Goal: Navigation & Orientation: Find specific page/section

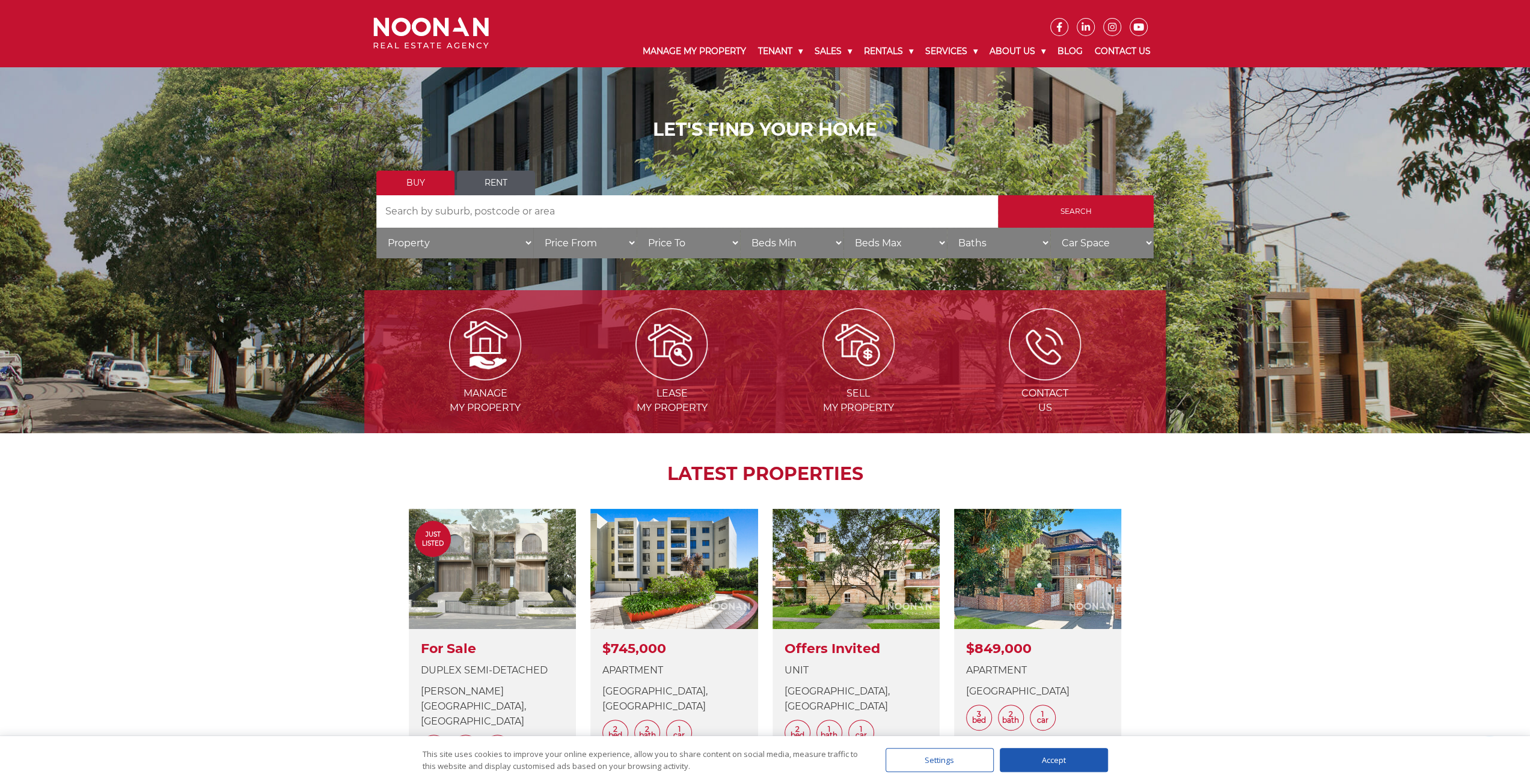
scroll to position [180, 0]
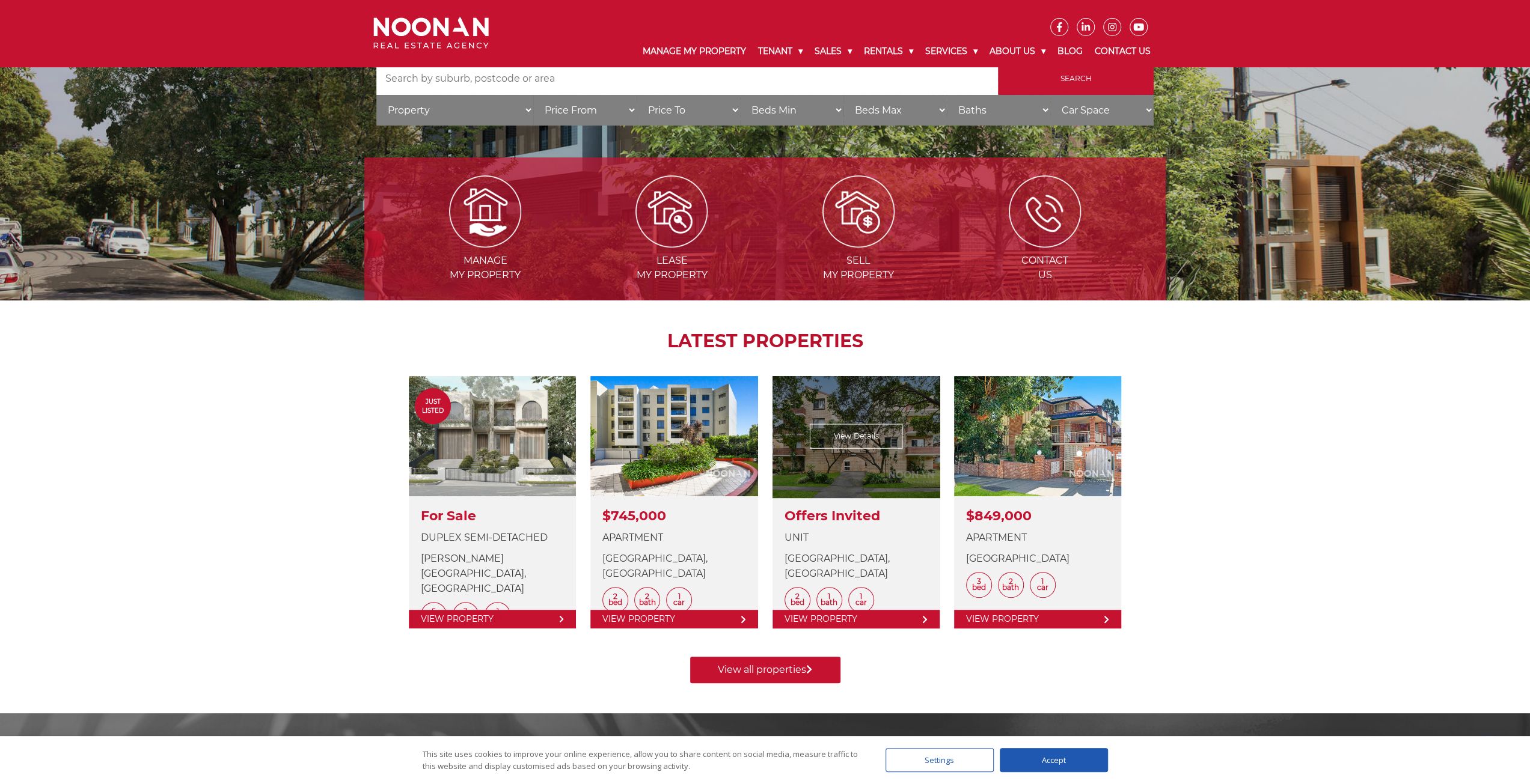
click at [862, 435] on link at bounding box center [855, 502] width 167 height 252
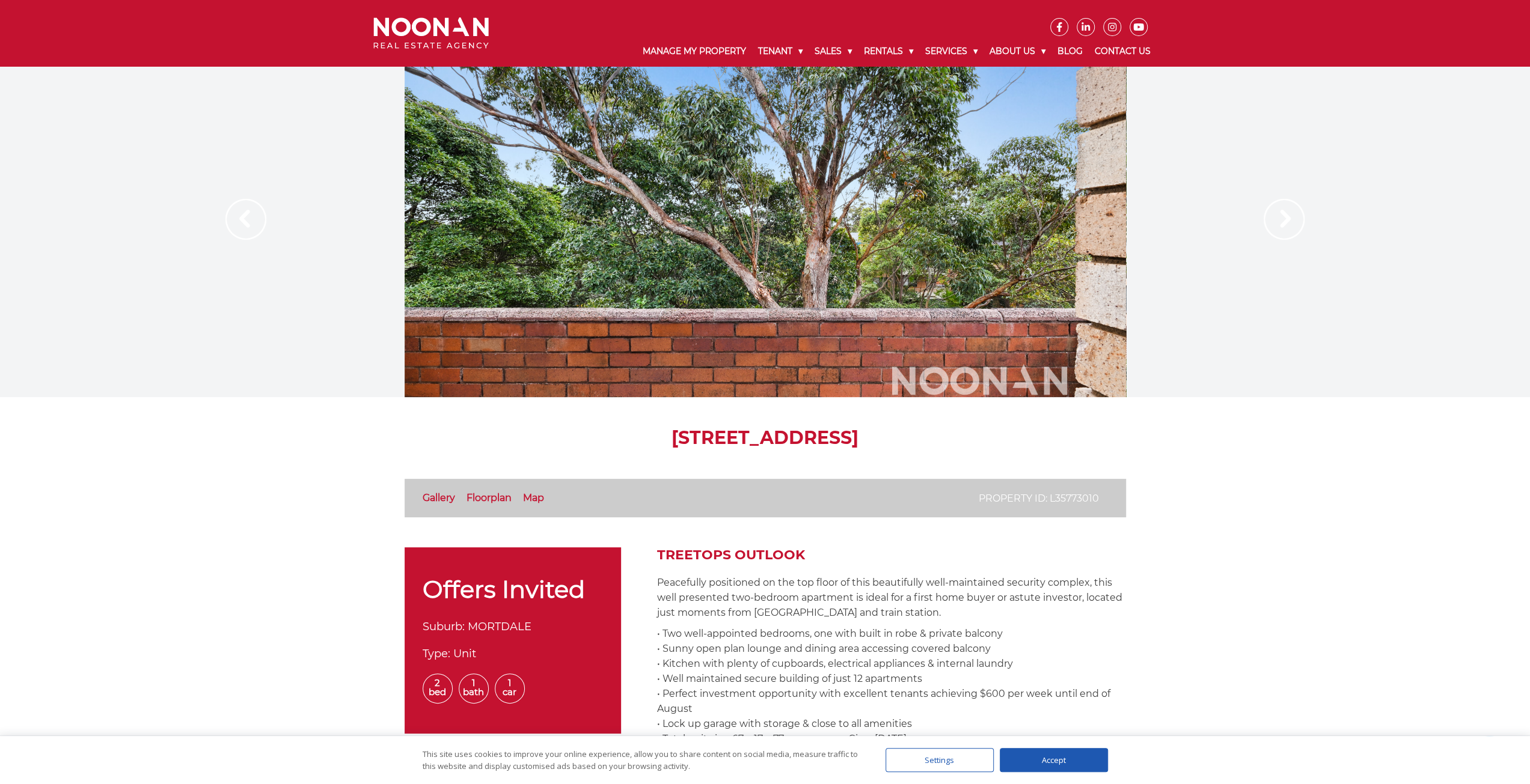
click at [1279, 215] on img at bounding box center [1283, 219] width 40 height 40
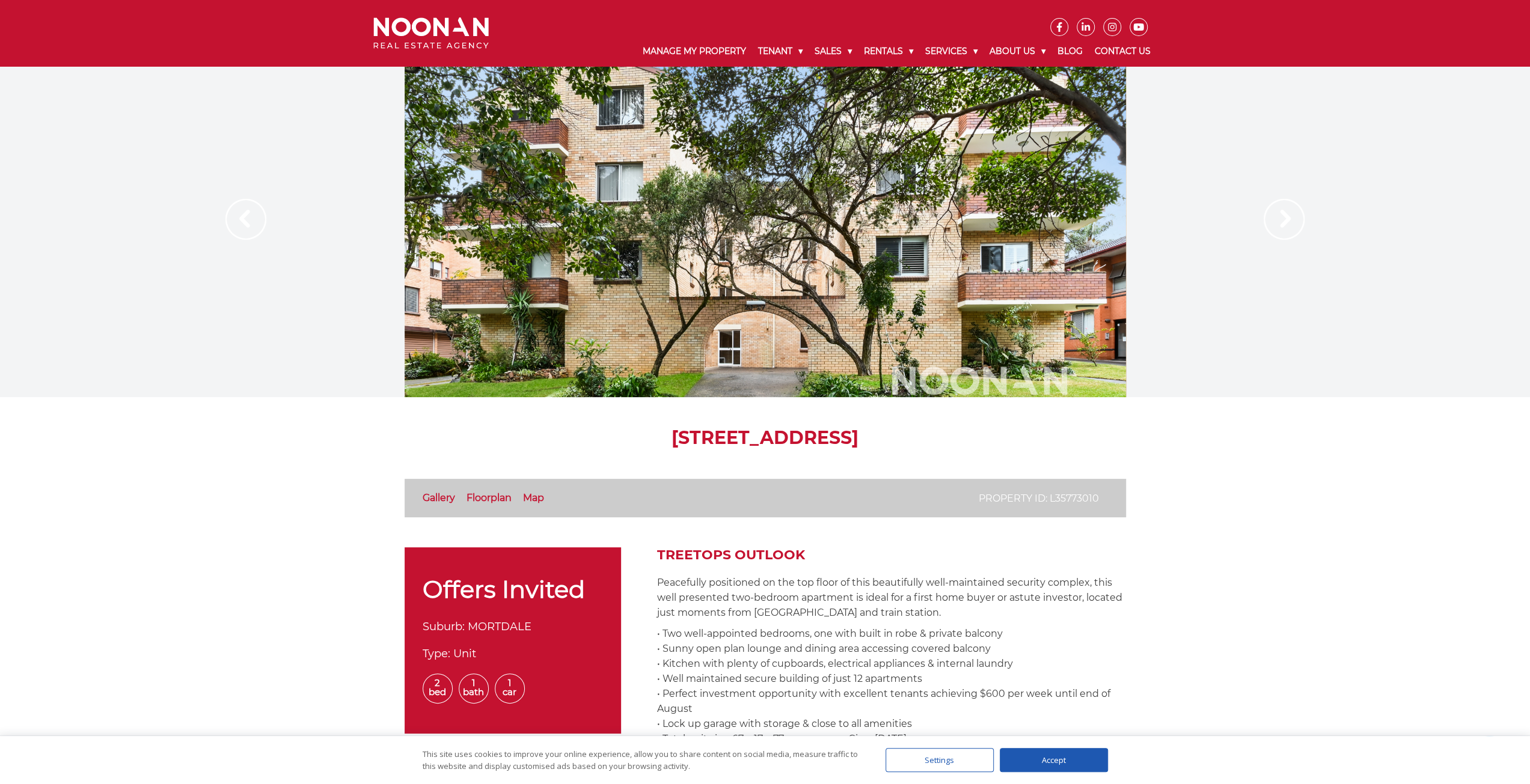
click at [1279, 215] on img at bounding box center [1283, 219] width 40 height 40
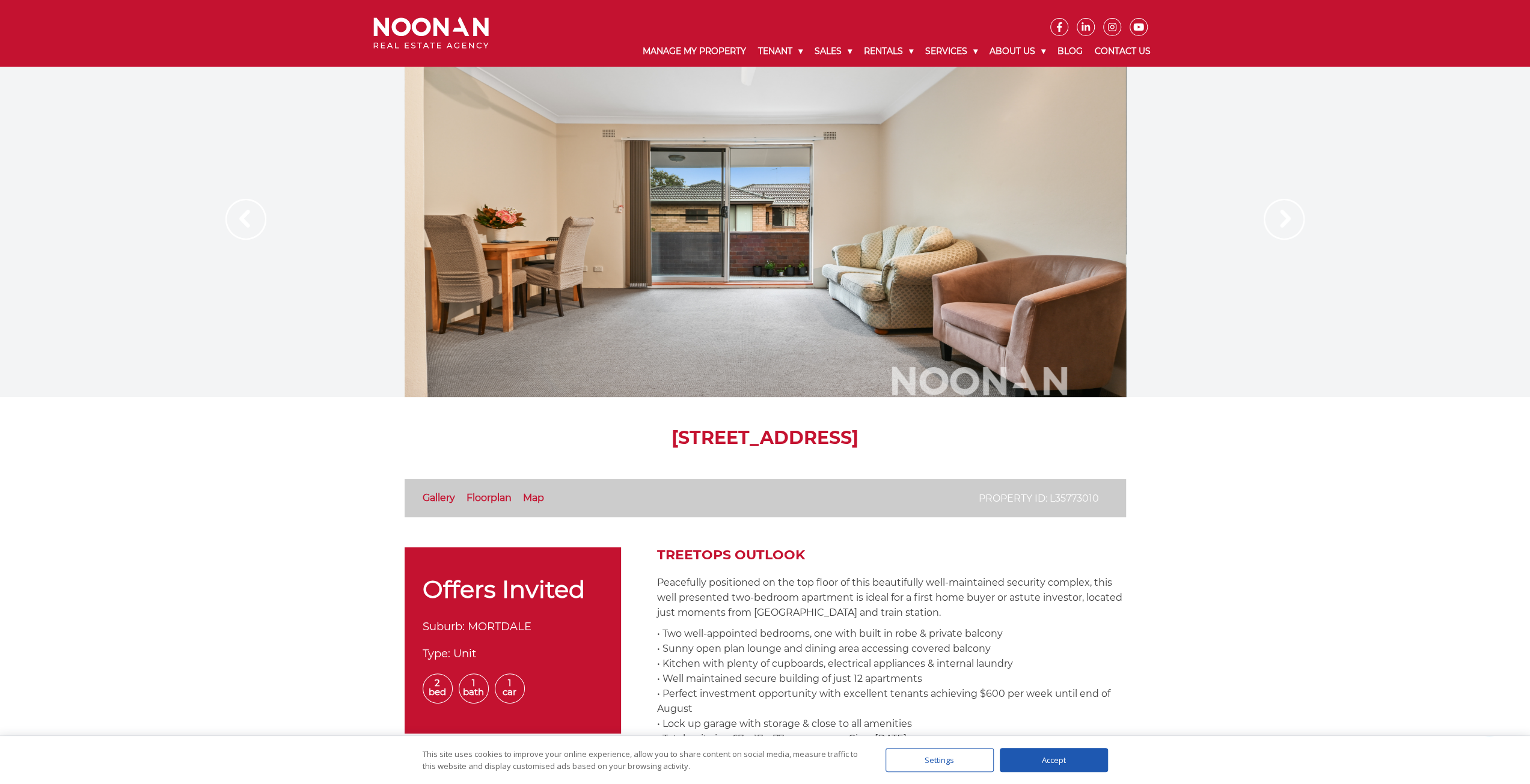
click at [1279, 215] on img at bounding box center [1283, 219] width 40 height 40
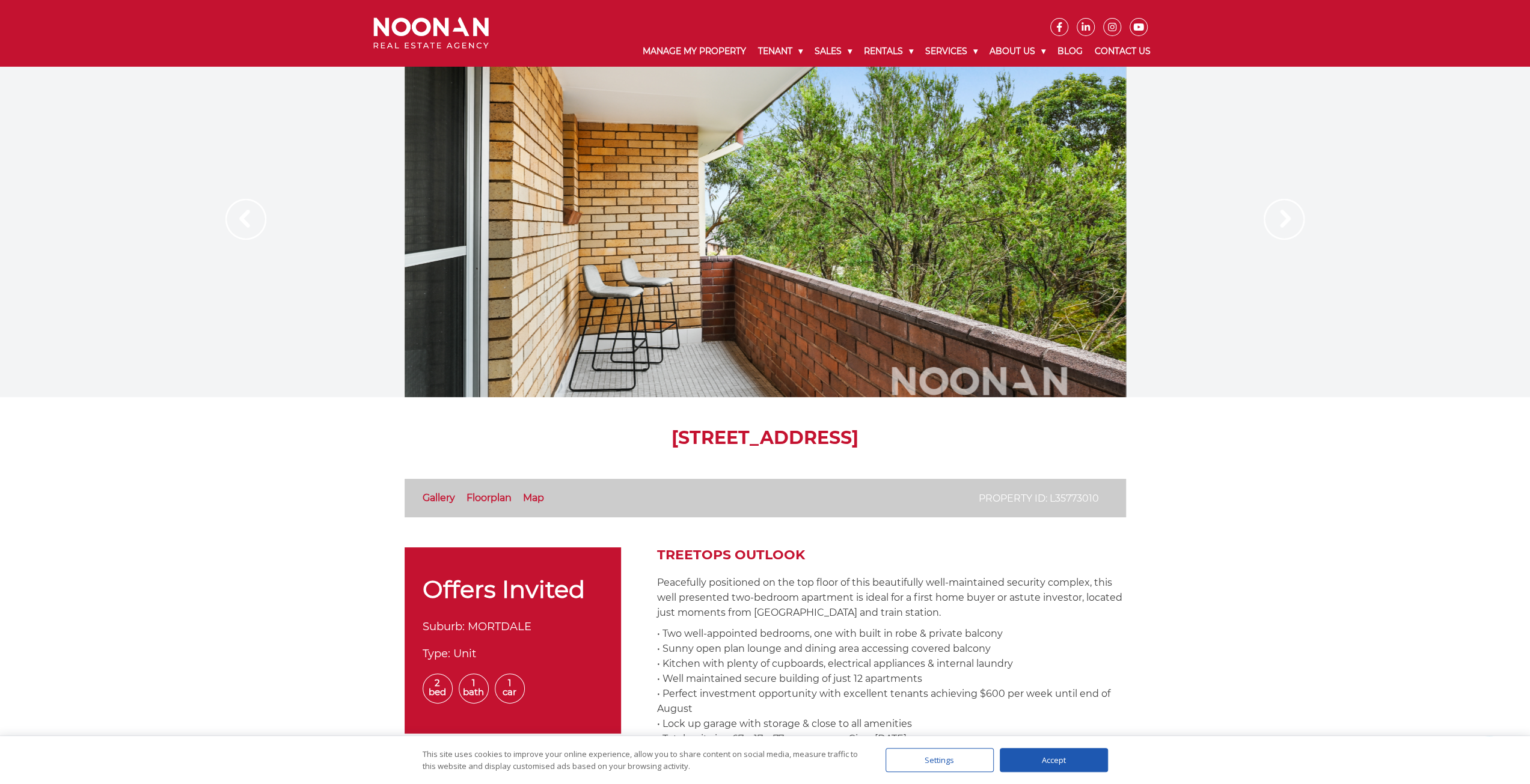
click at [1279, 215] on img at bounding box center [1283, 219] width 40 height 40
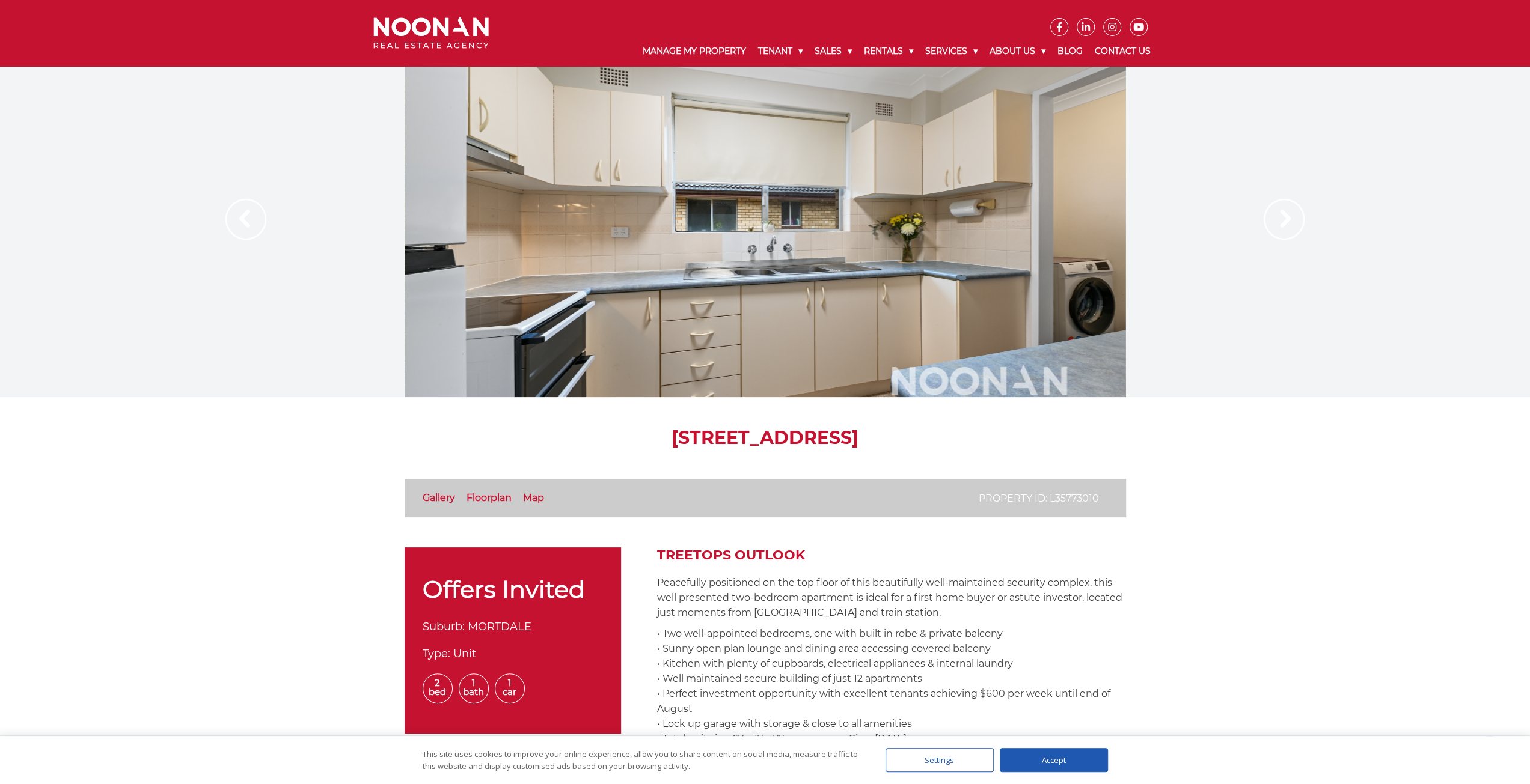
click at [1279, 216] on img at bounding box center [1283, 219] width 40 height 40
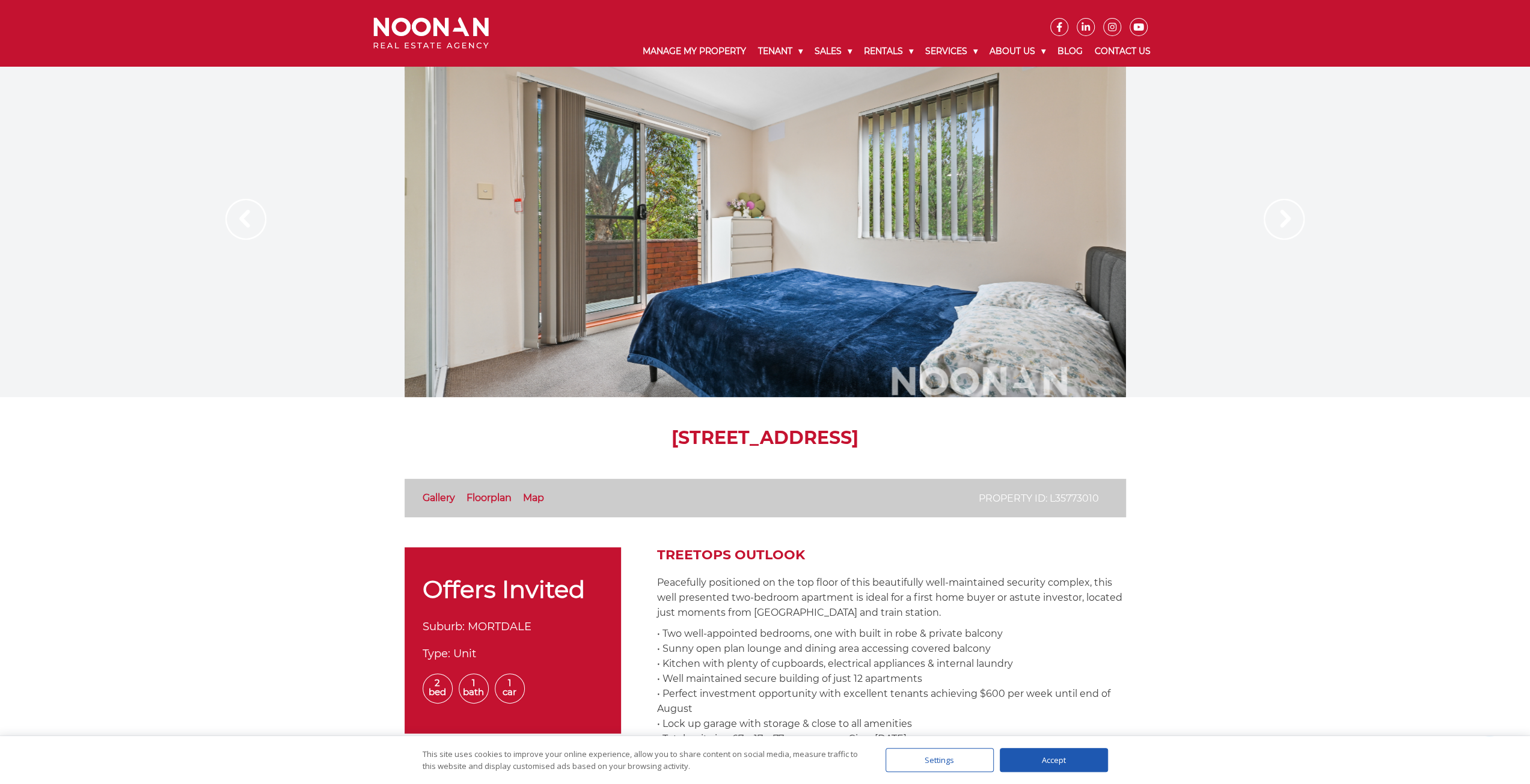
click at [1279, 216] on img at bounding box center [1283, 219] width 40 height 40
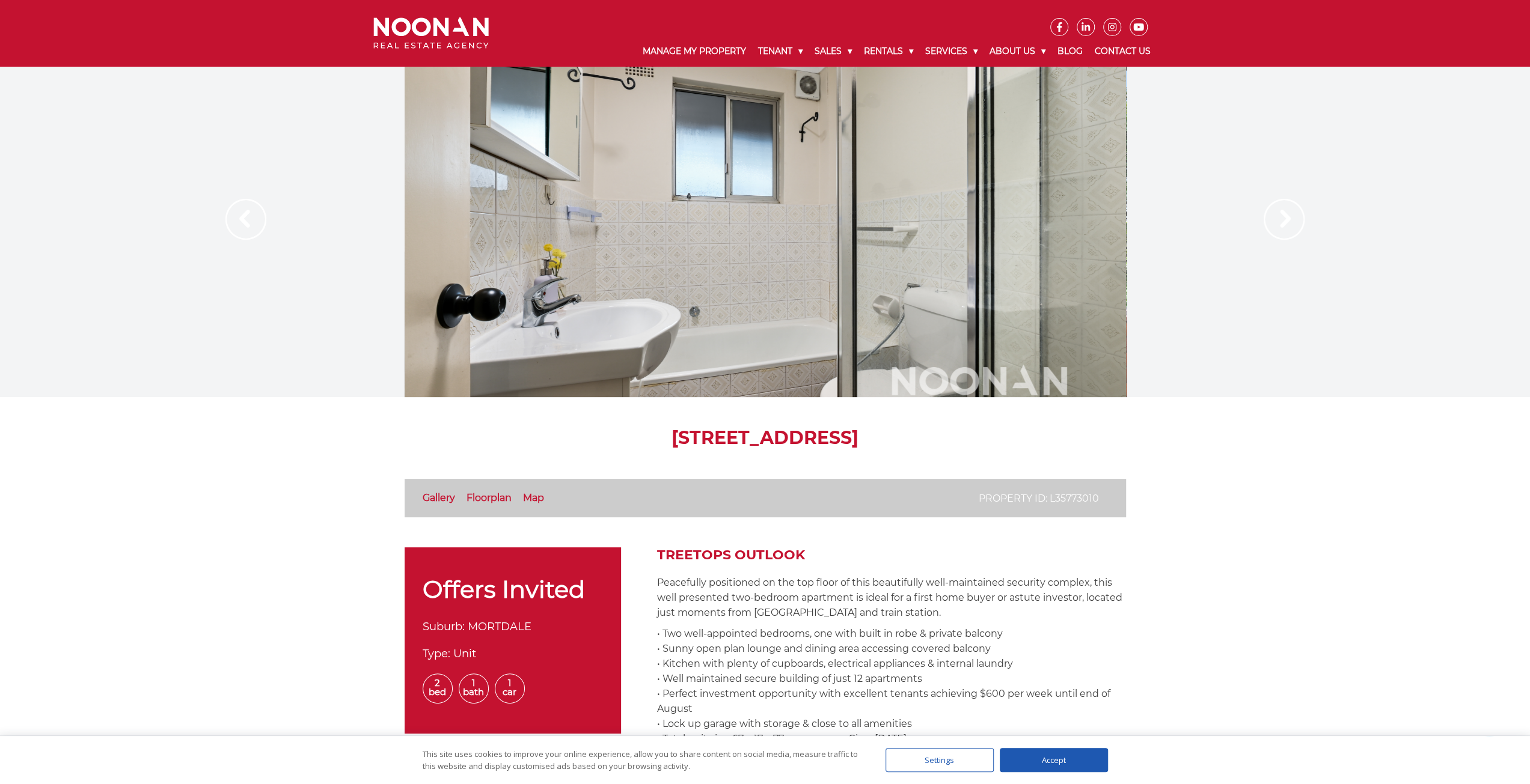
click at [1279, 216] on img at bounding box center [1283, 219] width 40 height 40
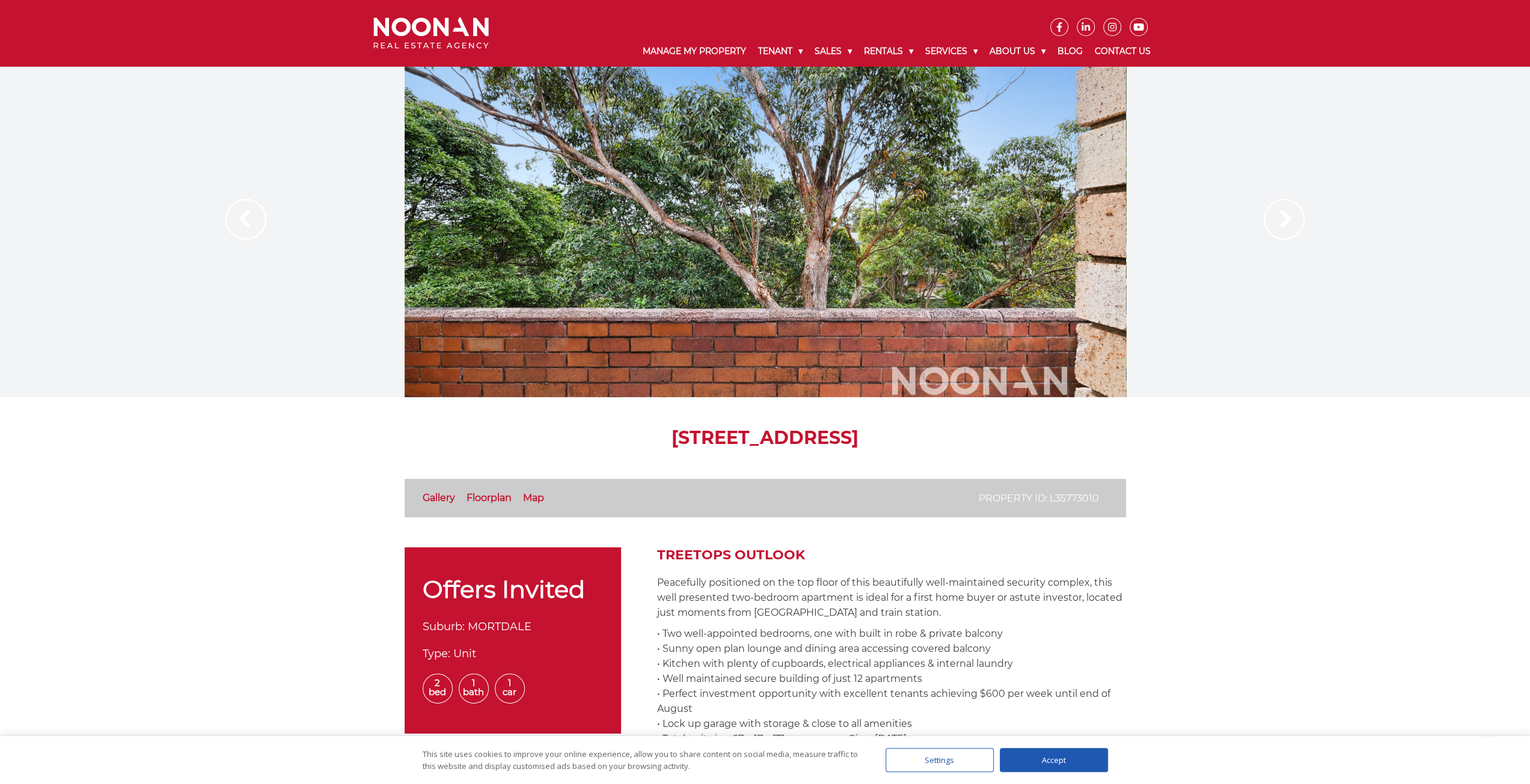
click at [479, 498] on link "Floorplan" at bounding box center [489, 498] width 45 height 12
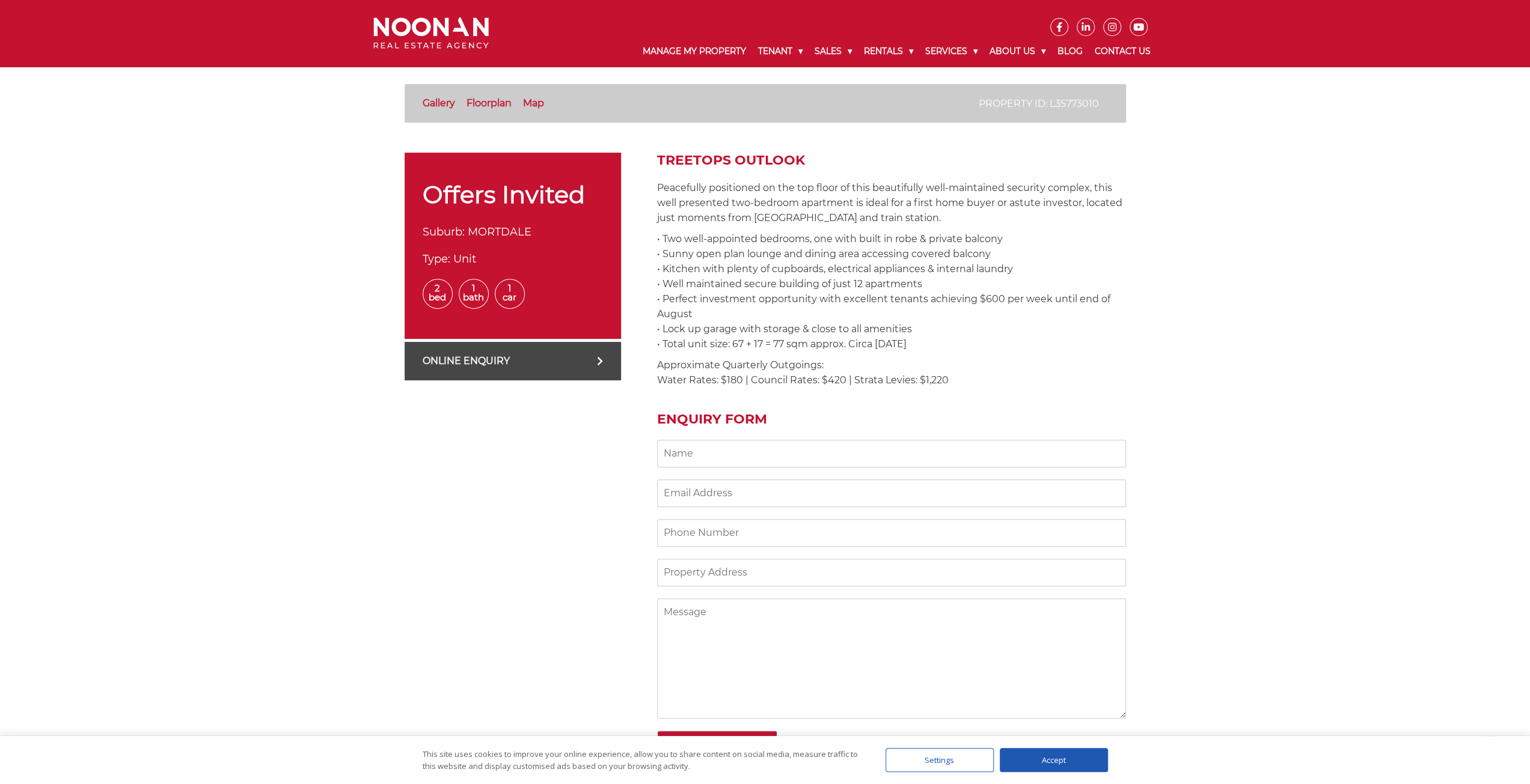
scroll to position [421, 0]
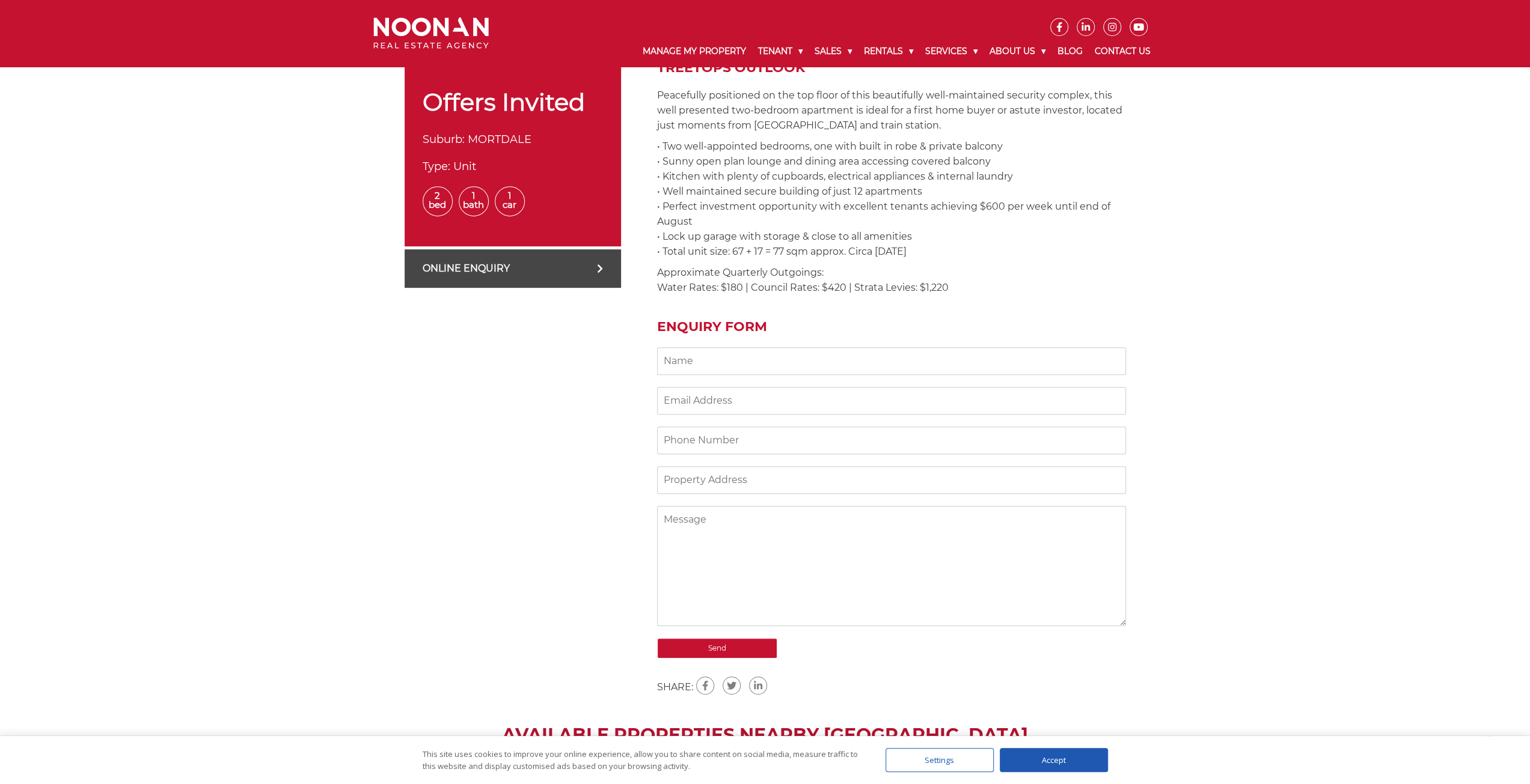
click at [1050, 757] on div "Accept" at bounding box center [1054, 760] width 109 height 24
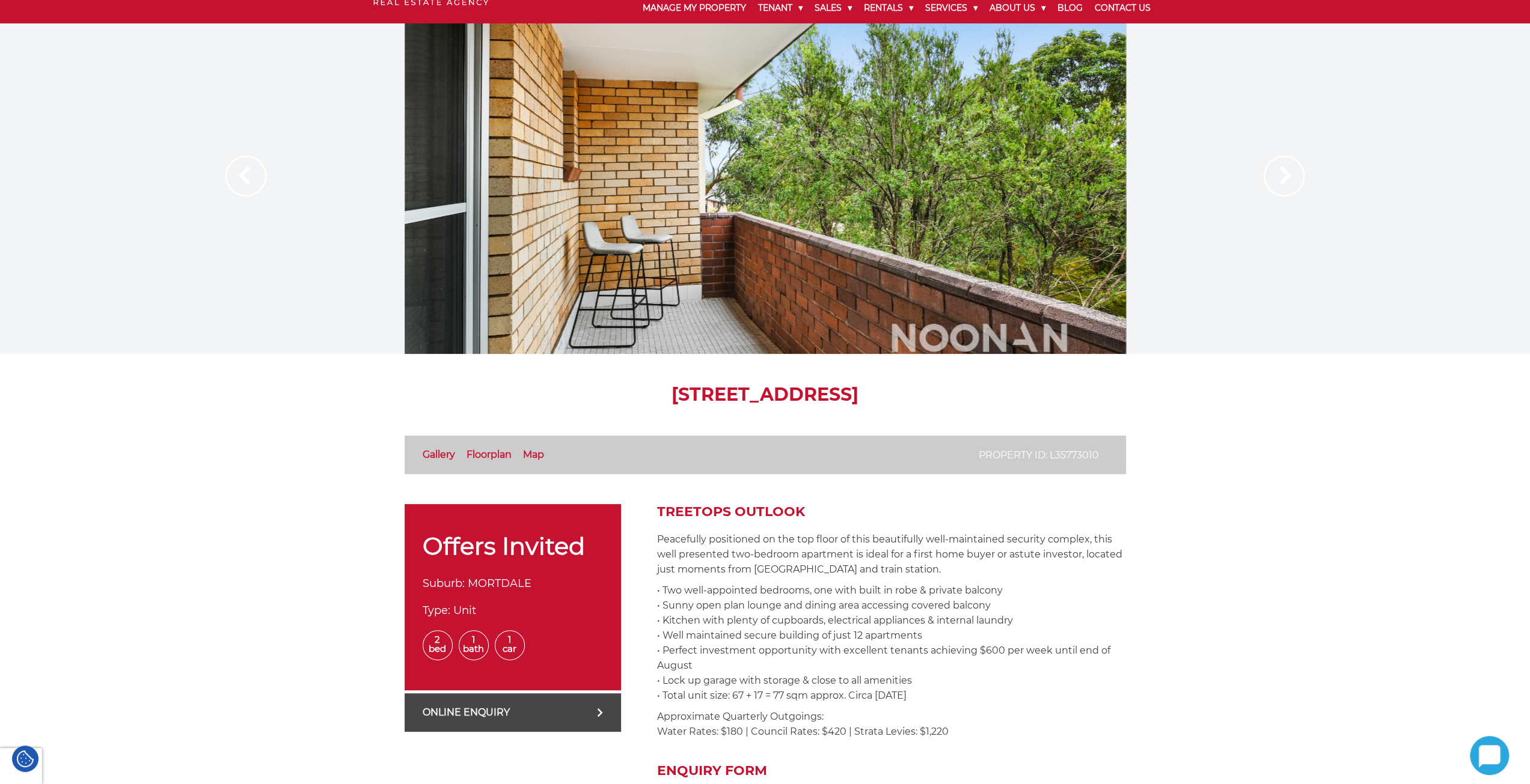
scroll to position [0, 0]
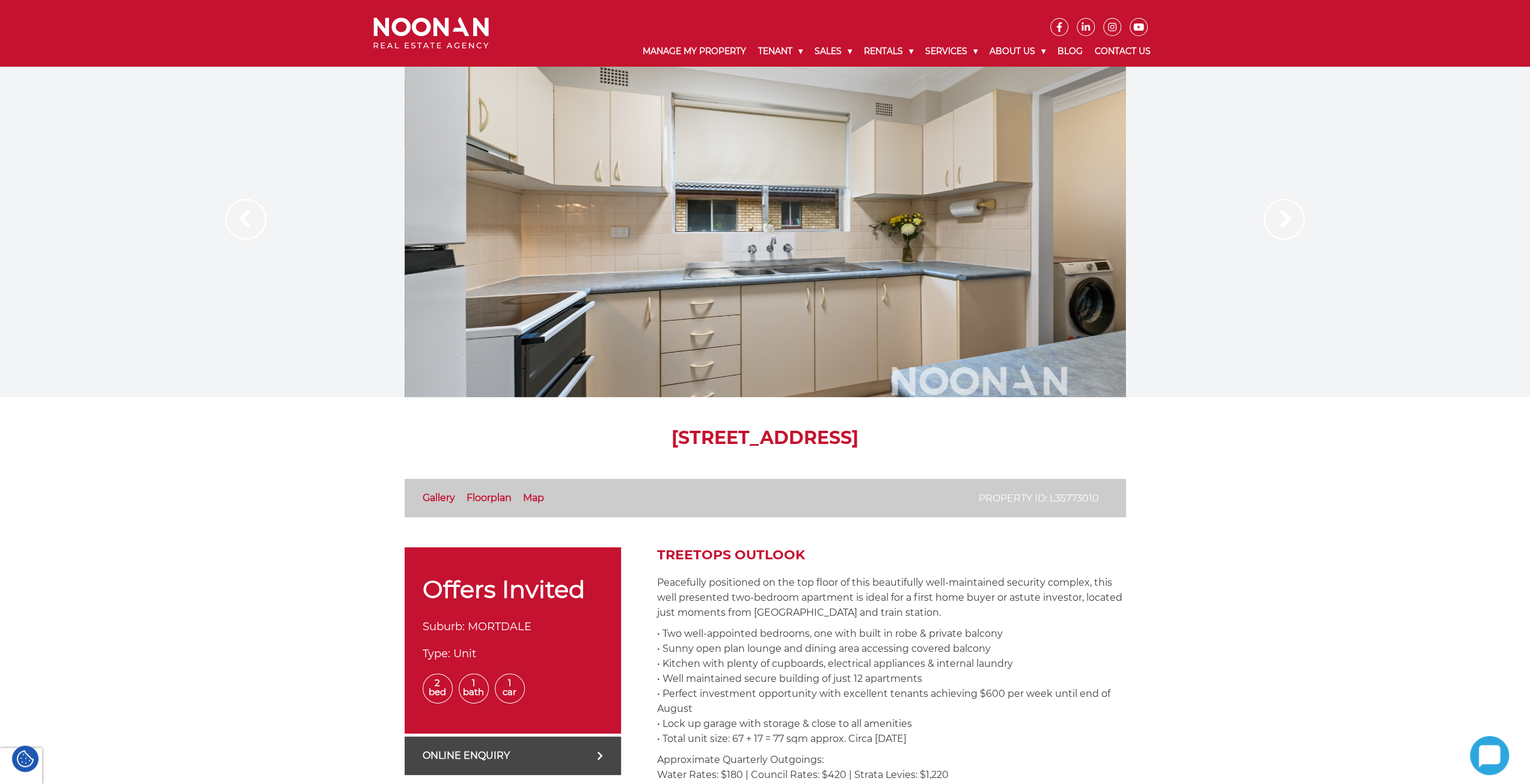
click at [538, 498] on link "Map" at bounding box center [533, 498] width 21 height 12
